Goal: Complete application form

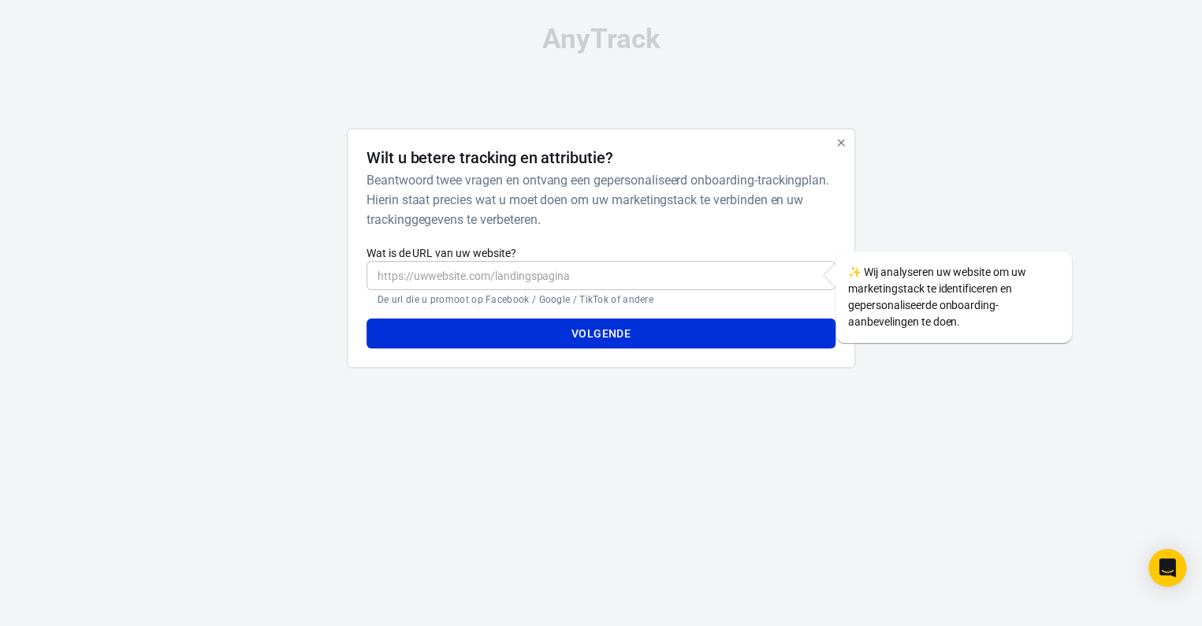
click at [563, 299] on font "De url die u promoot op Facebook / Google / TikTok of andere" at bounding box center [515, 299] width 276 height 11
click at [394, 271] on input "Wat is de URL van uw website?" at bounding box center [600, 275] width 469 height 29
click at [406, 270] on input "Wat is de URL van uw website?" at bounding box center [600, 275] width 469 height 29
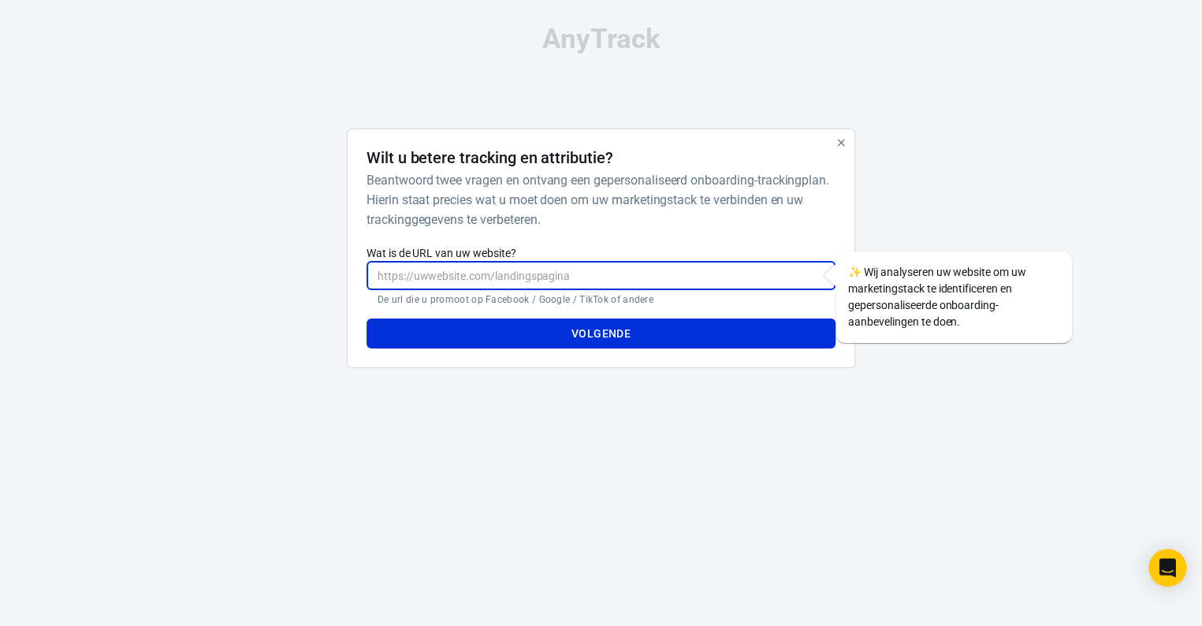
paste input "[URL][DOMAIN_NAME]"
type input "[URL][DOMAIN_NAME]"
click at [608, 331] on font "Volgende" at bounding box center [600, 333] width 59 height 13
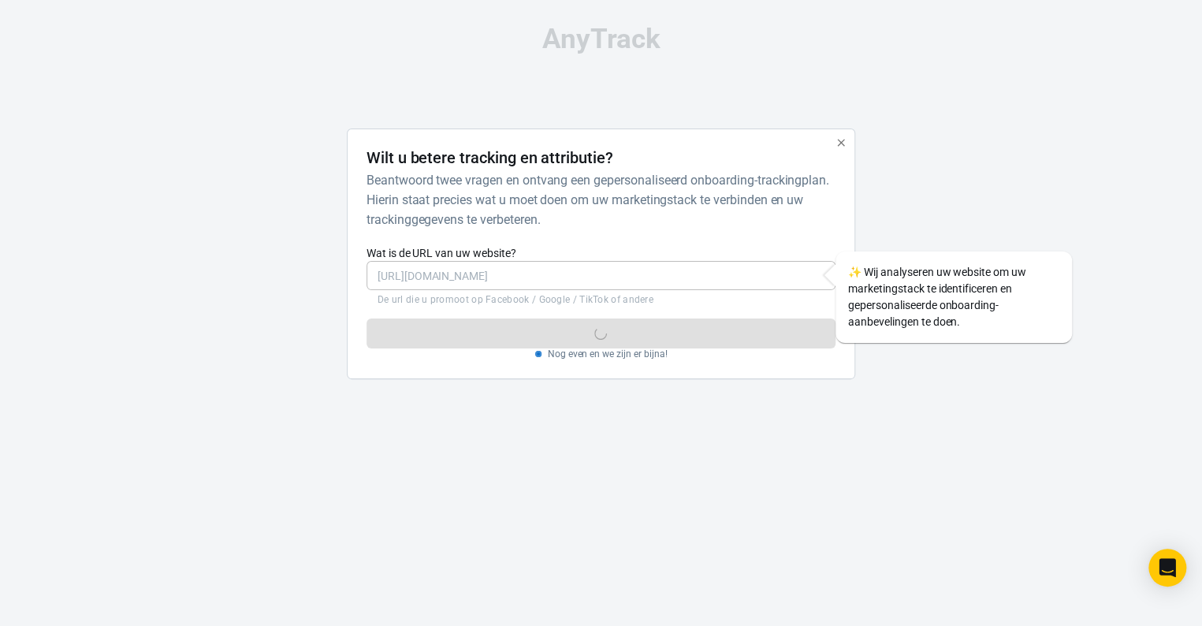
click at [756, 257] on label "Wat is de URL van uw website?" at bounding box center [600, 253] width 469 height 16
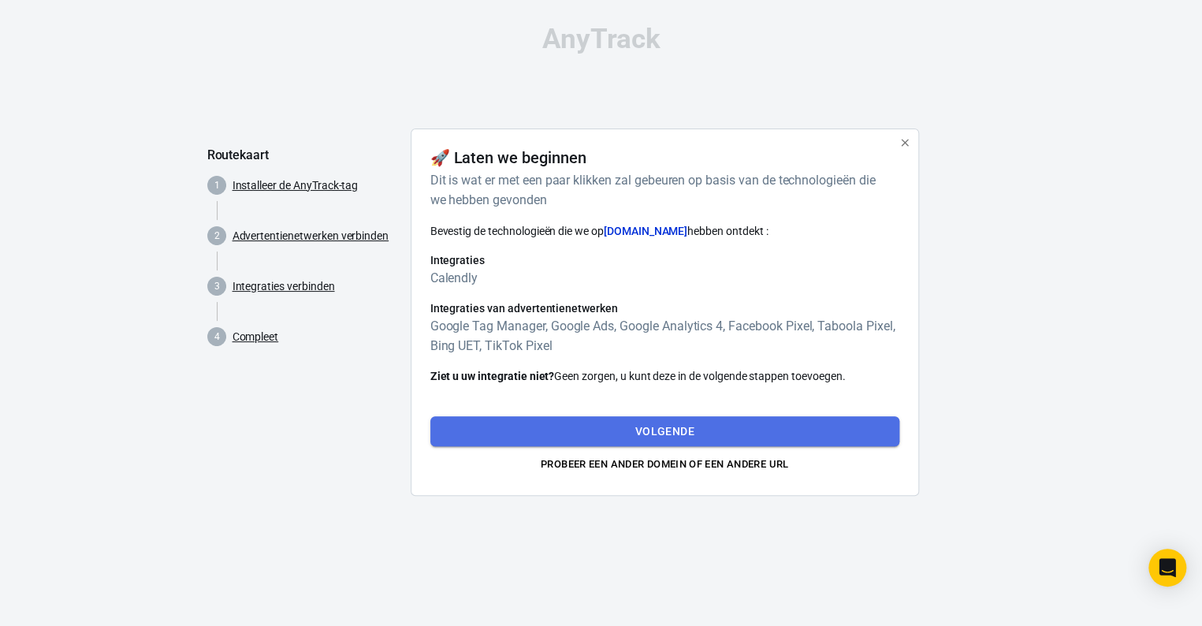
click at [651, 421] on font "Volgende" at bounding box center [664, 431] width 59 height 20
